Goal: Transaction & Acquisition: Purchase product/service

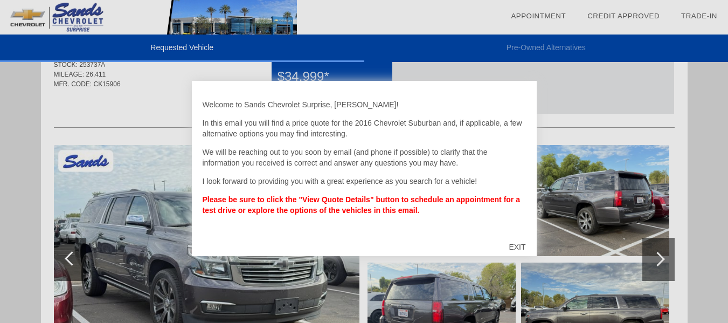
scroll to position [54, 0]
click at [689, 182] on div at bounding box center [364, 161] width 728 height 323
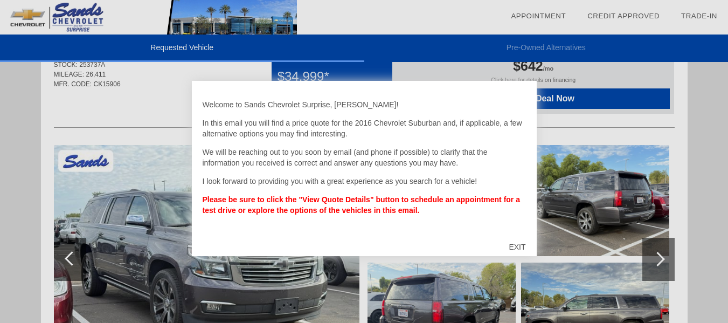
click at [514, 243] on div "EXIT" at bounding box center [517, 247] width 38 height 32
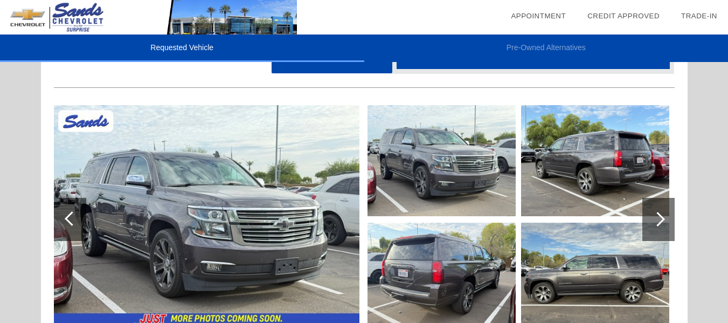
scroll to position [162, 0]
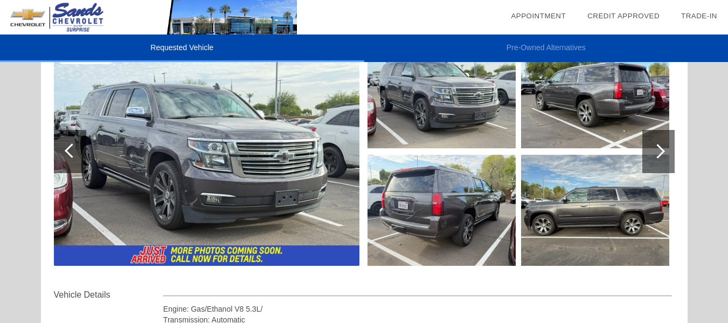
click at [227, 183] on img at bounding box center [206, 151] width 305 height 228
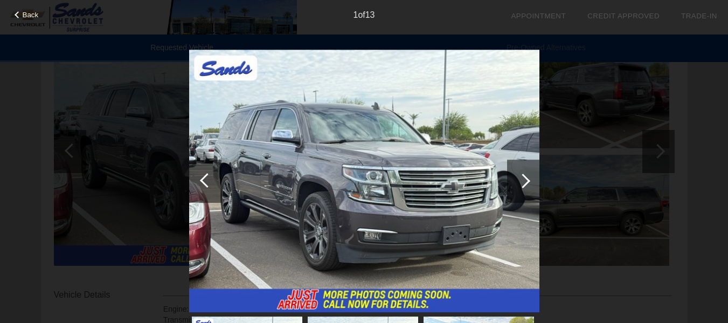
click at [530, 179] on div at bounding box center [523, 180] width 32 height 43
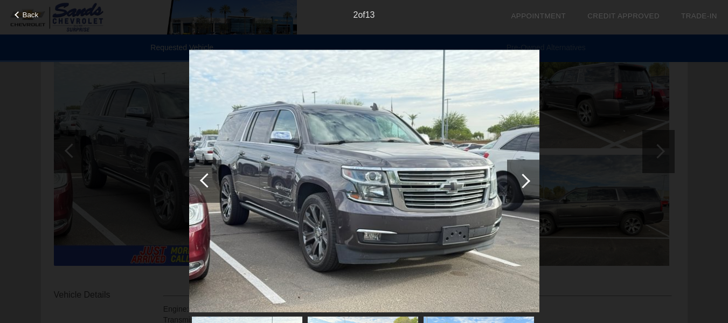
click at [530, 179] on div at bounding box center [523, 180] width 32 height 43
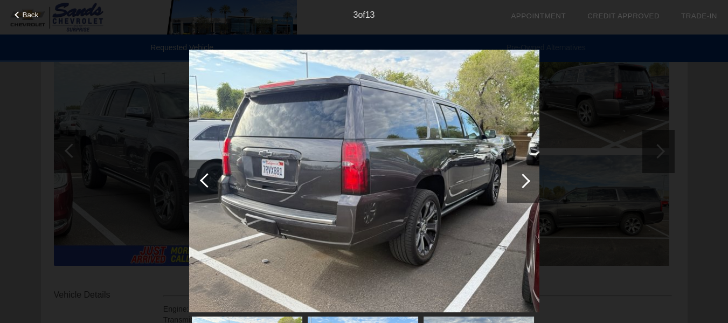
click at [530, 179] on div at bounding box center [523, 180] width 32 height 43
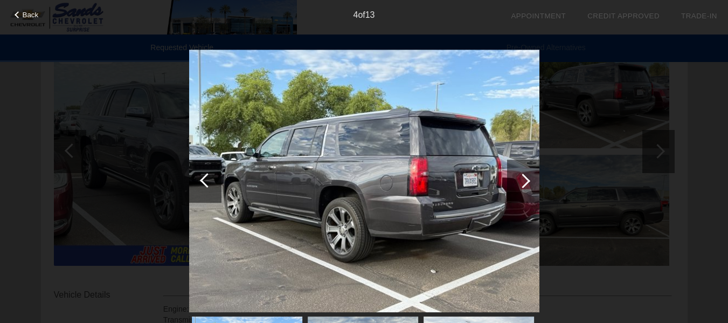
click at [530, 179] on div at bounding box center [523, 180] width 32 height 43
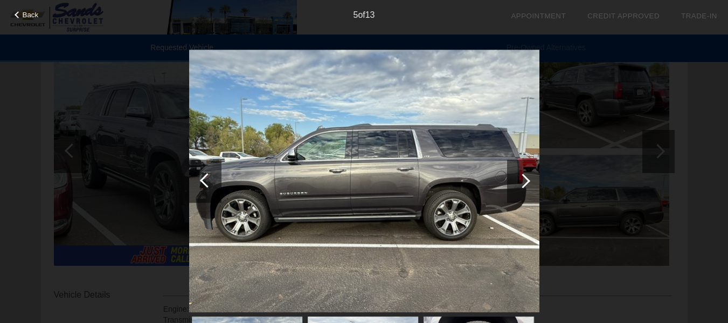
click at [530, 179] on div at bounding box center [523, 180] width 32 height 43
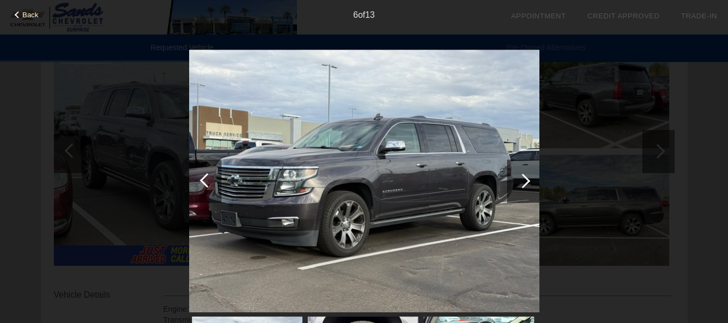
click at [530, 179] on div at bounding box center [523, 180] width 32 height 43
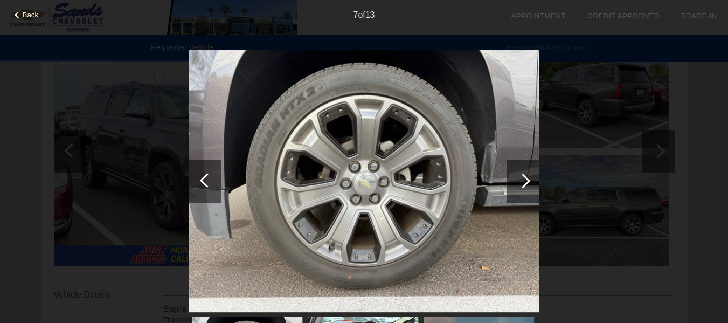
click at [530, 179] on div at bounding box center [523, 180] width 32 height 43
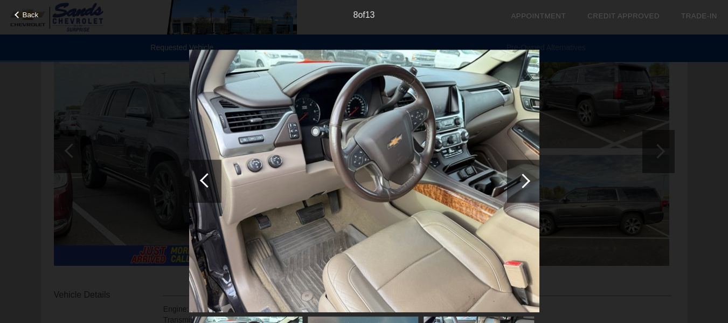
click at [530, 179] on div at bounding box center [523, 180] width 32 height 43
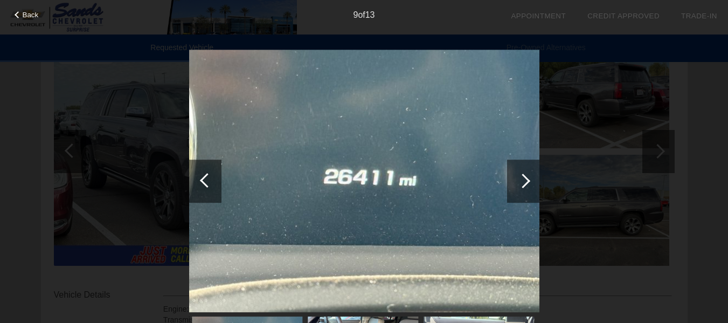
click at [530, 179] on div at bounding box center [523, 180] width 32 height 43
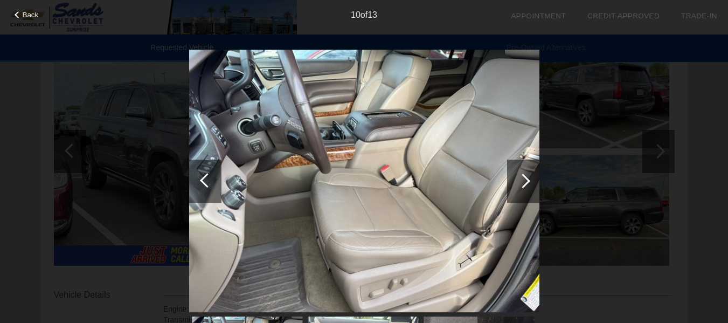
click at [530, 179] on div at bounding box center [523, 180] width 32 height 43
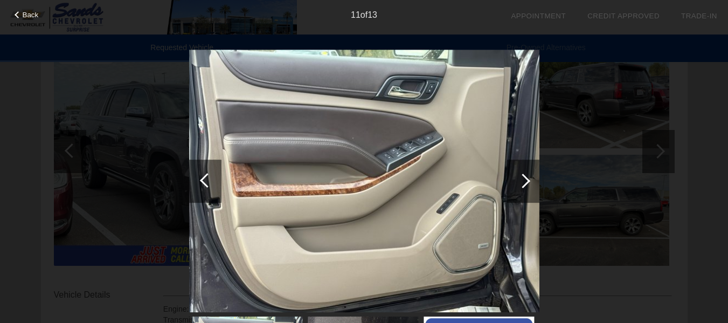
click at [530, 178] on div at bounding box center [523, 180] width 32 height 43
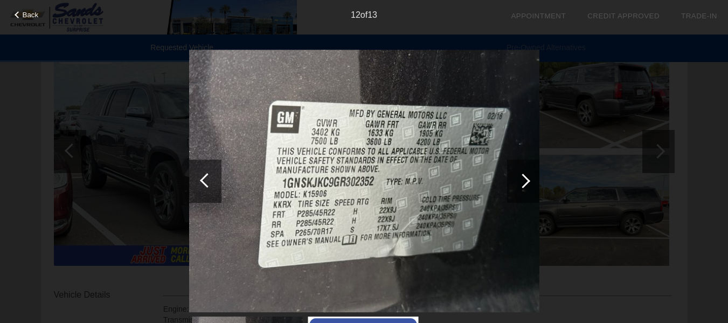
click at [530, 178] on div at bounding box center [523, 180] width 32 height 43
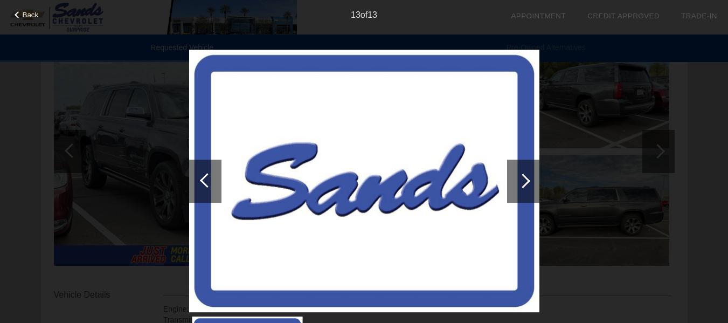
click at [530, 178] on div at bounding box center [523, 180] width 32 height 43
click at [30, 15] on span "Back" at bounding box center [31, 15] width 16 height 8
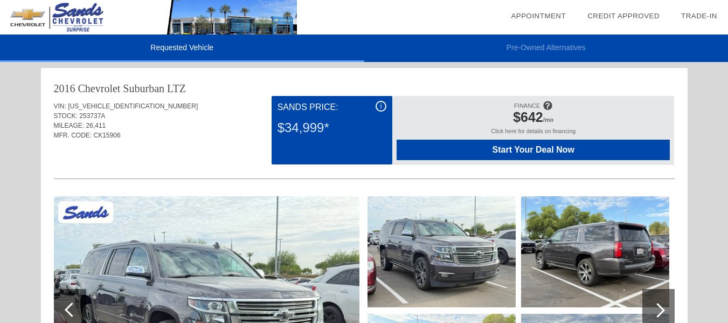
scroll to position [0, 0]
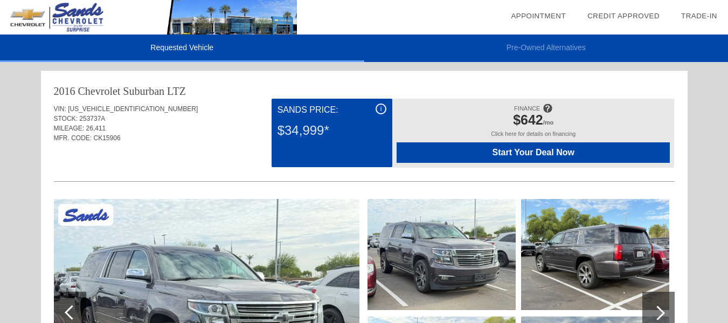
click at [542, 153] on span "Start Your Deal Now" at bounding box center [533, 153] width 246 height 10
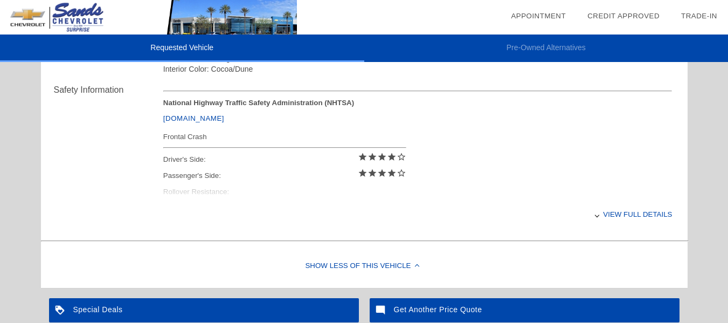
scroll to position [485, 0]
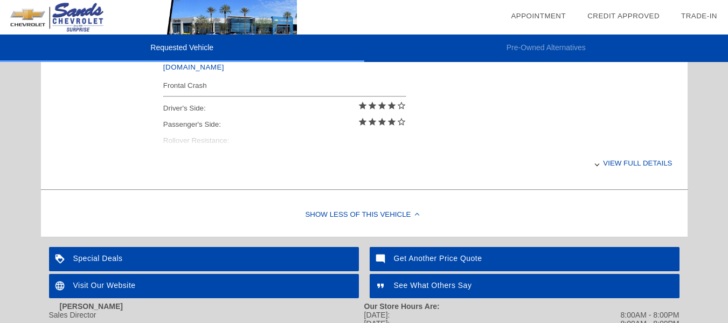
click at [628, 163] on div "View full details" at bounding box center [417, 163] width 509 height 26
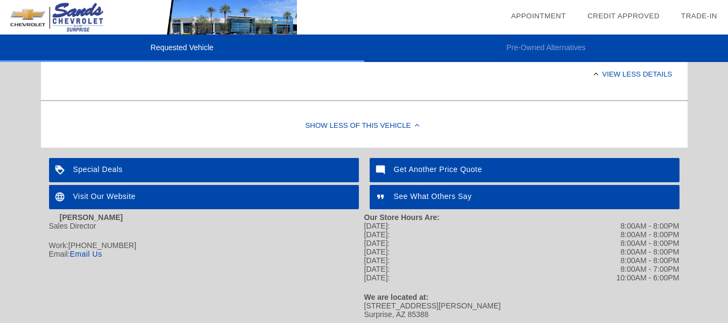
scroll to position [548, 0]
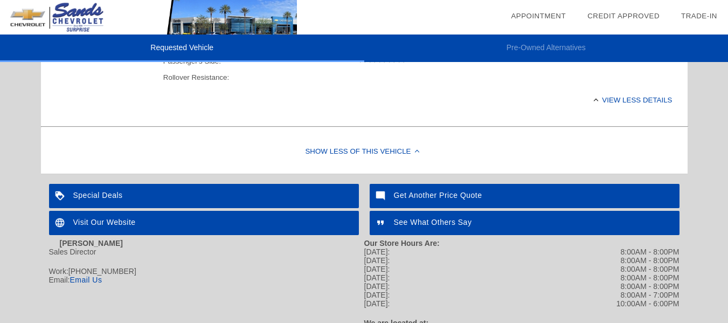
click at [430, 197] on div "Get Another Price Quote" at bounding box center [524, 196] width 310 height 24
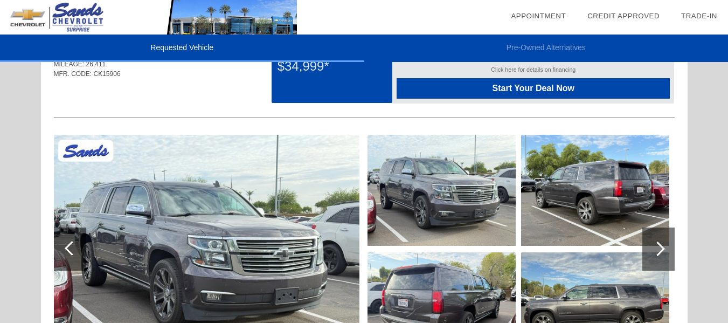
scroll to position [0, 0]
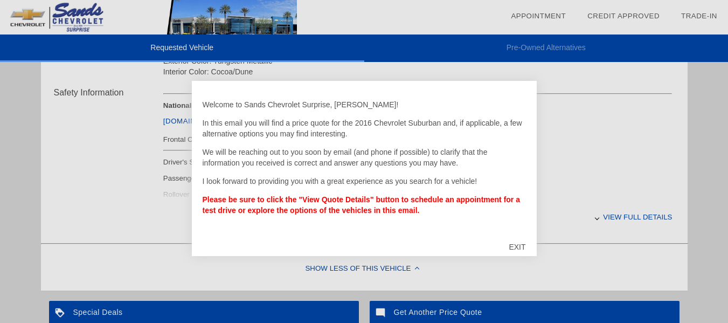
scroll to position [485, 0]
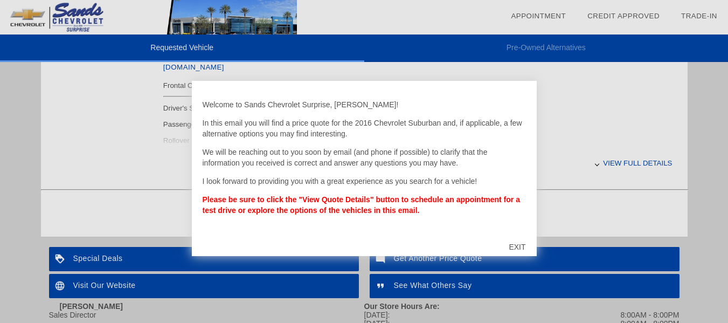
click at [518, 242] on div "EXIT" at bounding box center [517, 247] width 38 height 32
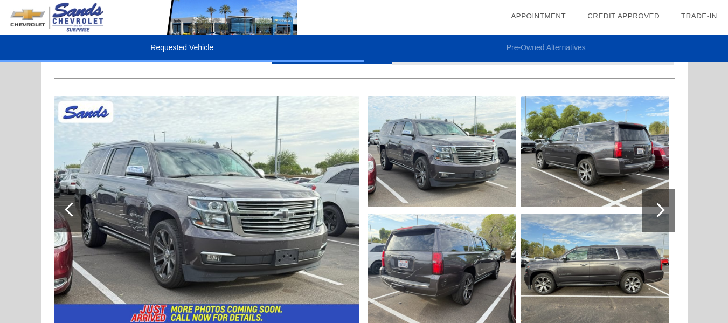
scroll to position [0, 0]
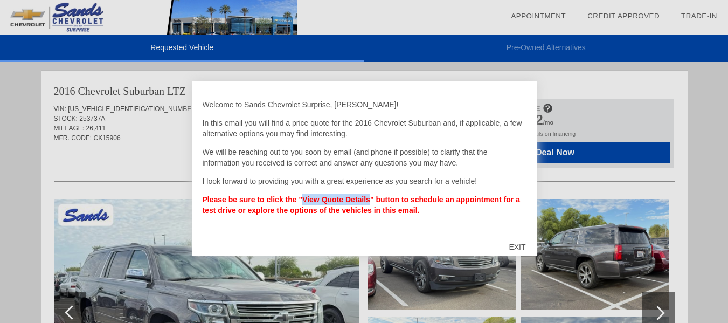
drag, startPoint x: 359, startPoint y: 200, endPoint x: 295, endPoint y: 187, distance: 65.5
click at [295, 187] on div "Welcome to Sands Chevrolet Surprise, Steve! In this email you will find a price…" at bounding box center [363, 162] width 323 height 140
copy strong "View Quote Details"
click at [514, 246] on div "EXIT" at bounding box center [517, 247] width 38 height 32
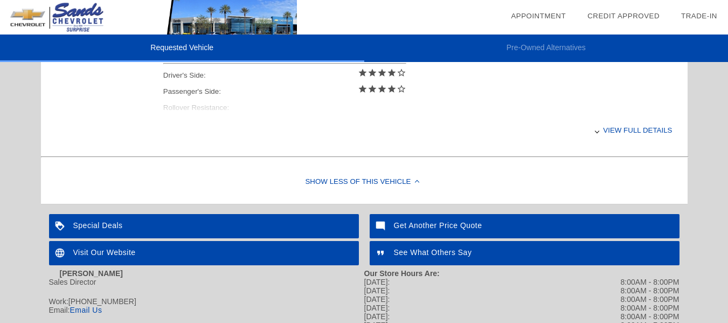
scroll to position [440, 0]
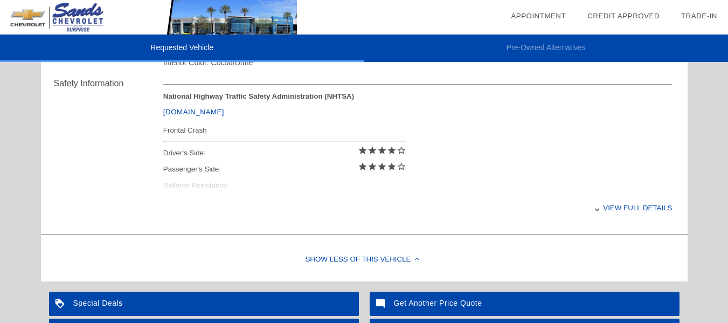
click at [633, 202] on div "View full details" at bounding box center [417, 207] width 509 height 26
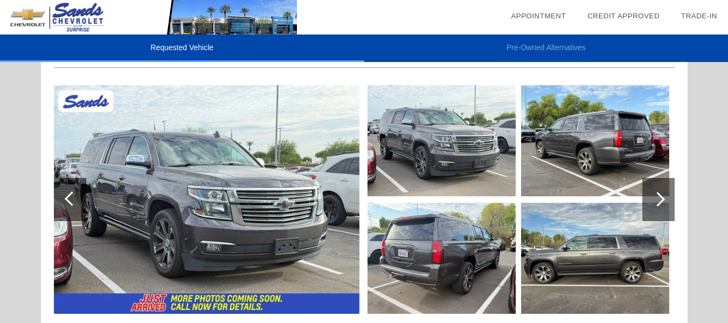
scroll to position [0, 0]
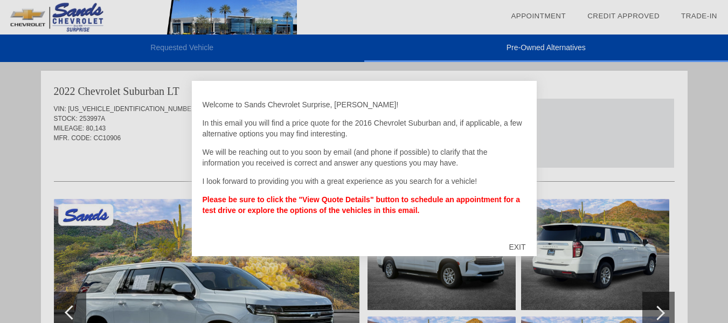
scroll to position [3, 0]
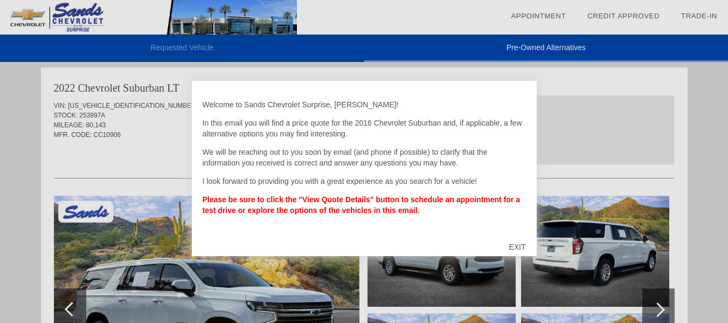
click at [524, 245] on div "EXIT" at bounding box center [517, 247] width 38 height 32
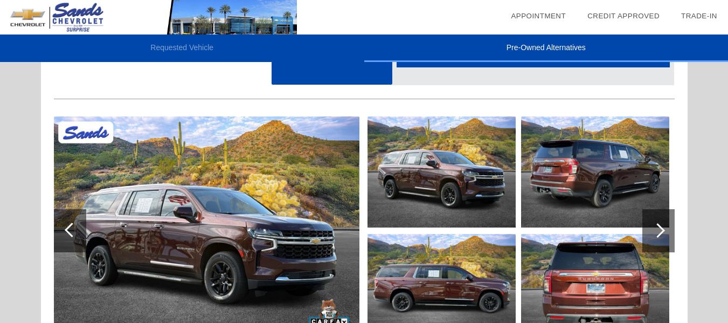
scroll to position [539, 0]
